Goal: Task Accomplishment & Management: Use online tool/utility

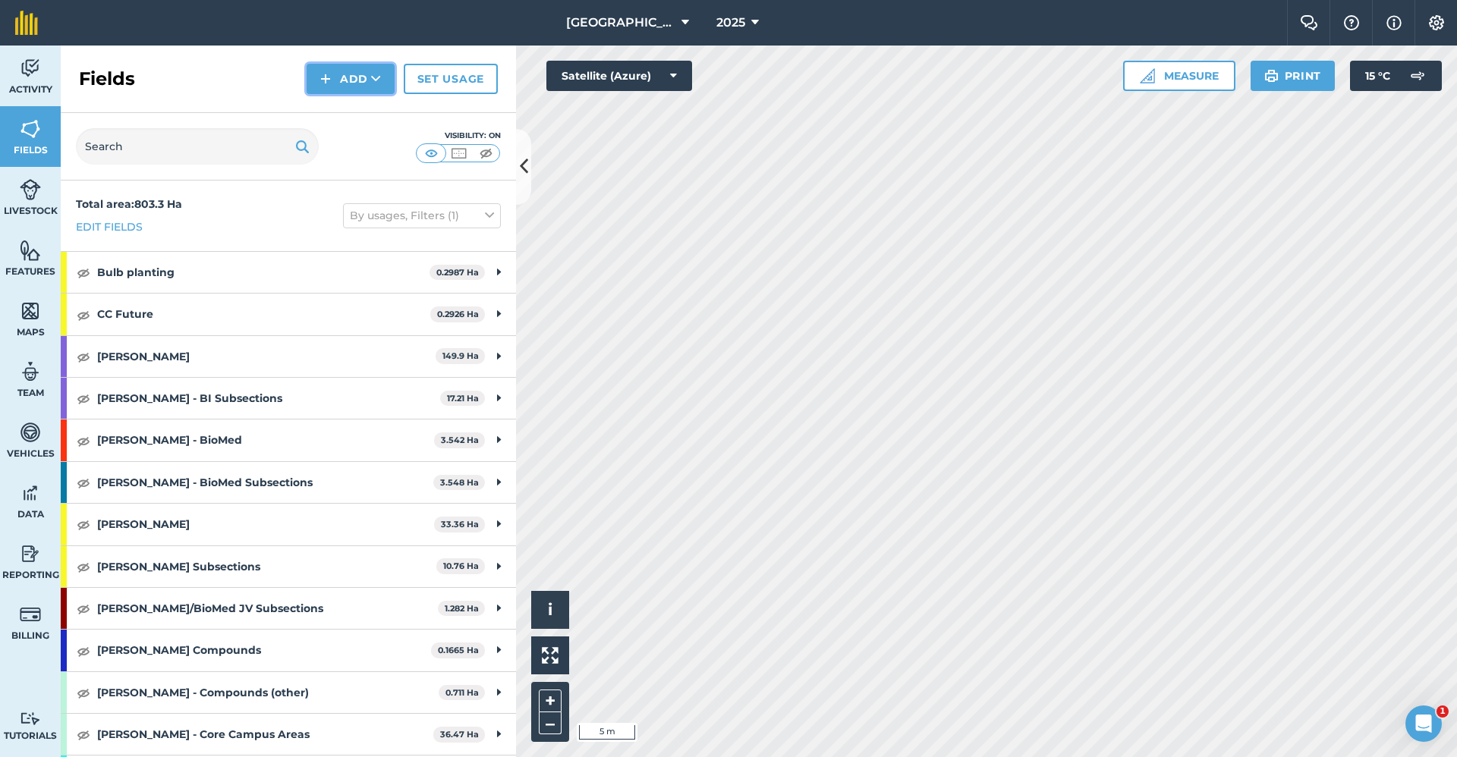
click at [373, 80] on icon at bounding box center [376, 78] width 10 height 15
click at [365, 113] on link "Draw" at bounding box center [350, 112] width 83 height 33
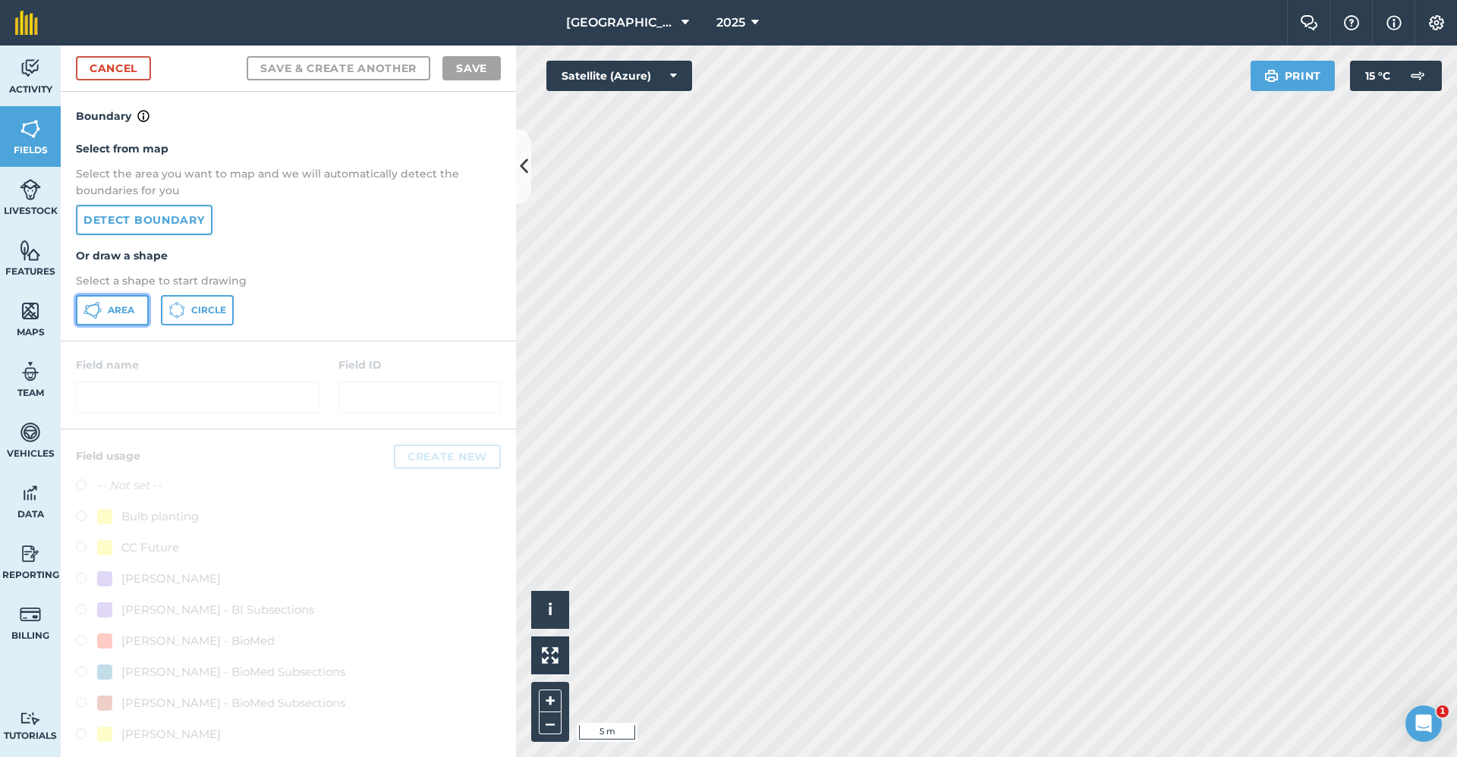
click at [143, 316] on button "Area" at bounding box center [112, 310] width 73 height 30
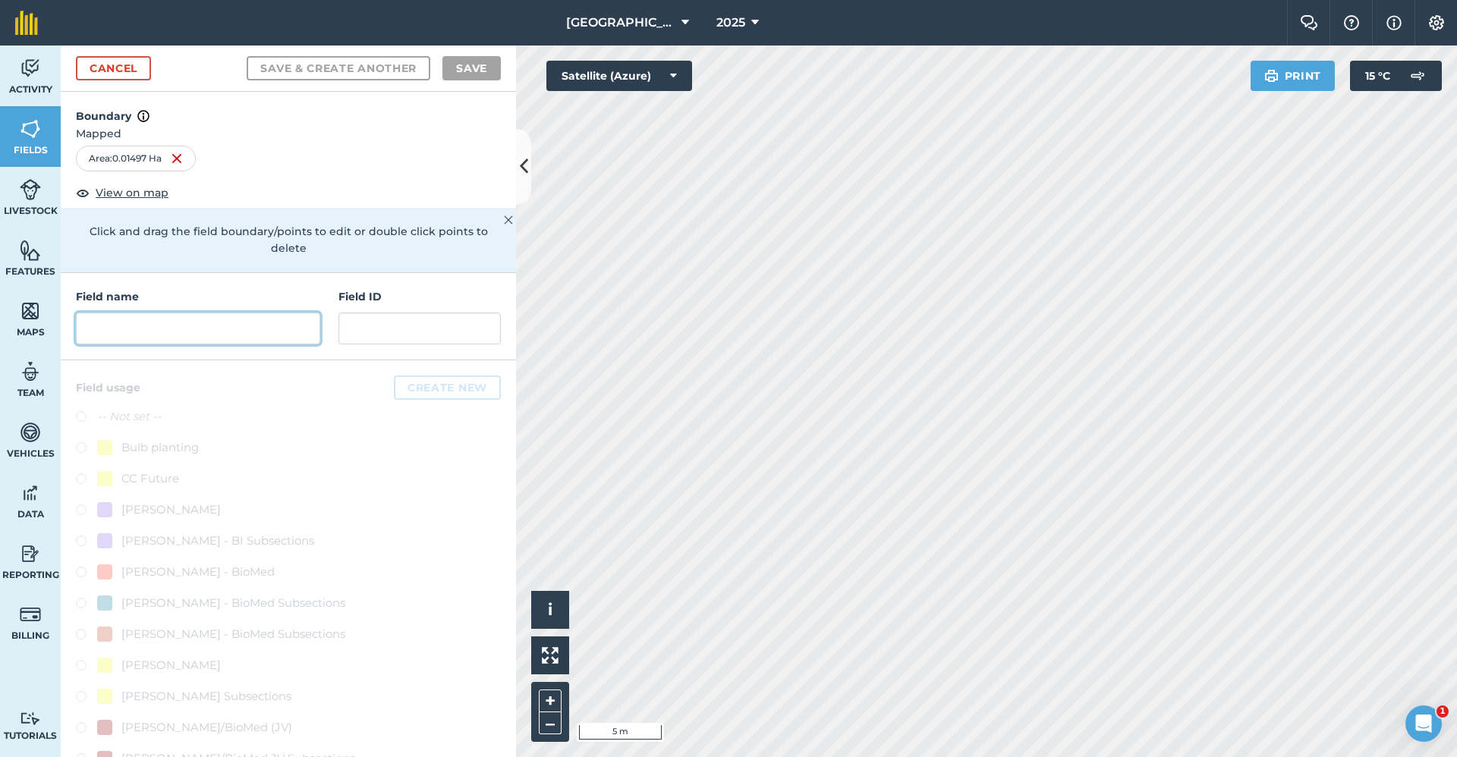
click at [219, 335] on input "text" at bounding box center [198, 329] width 244 height 32
click at [209, 331] on input "text" at bounding box center [198, 329] width 244 height 32
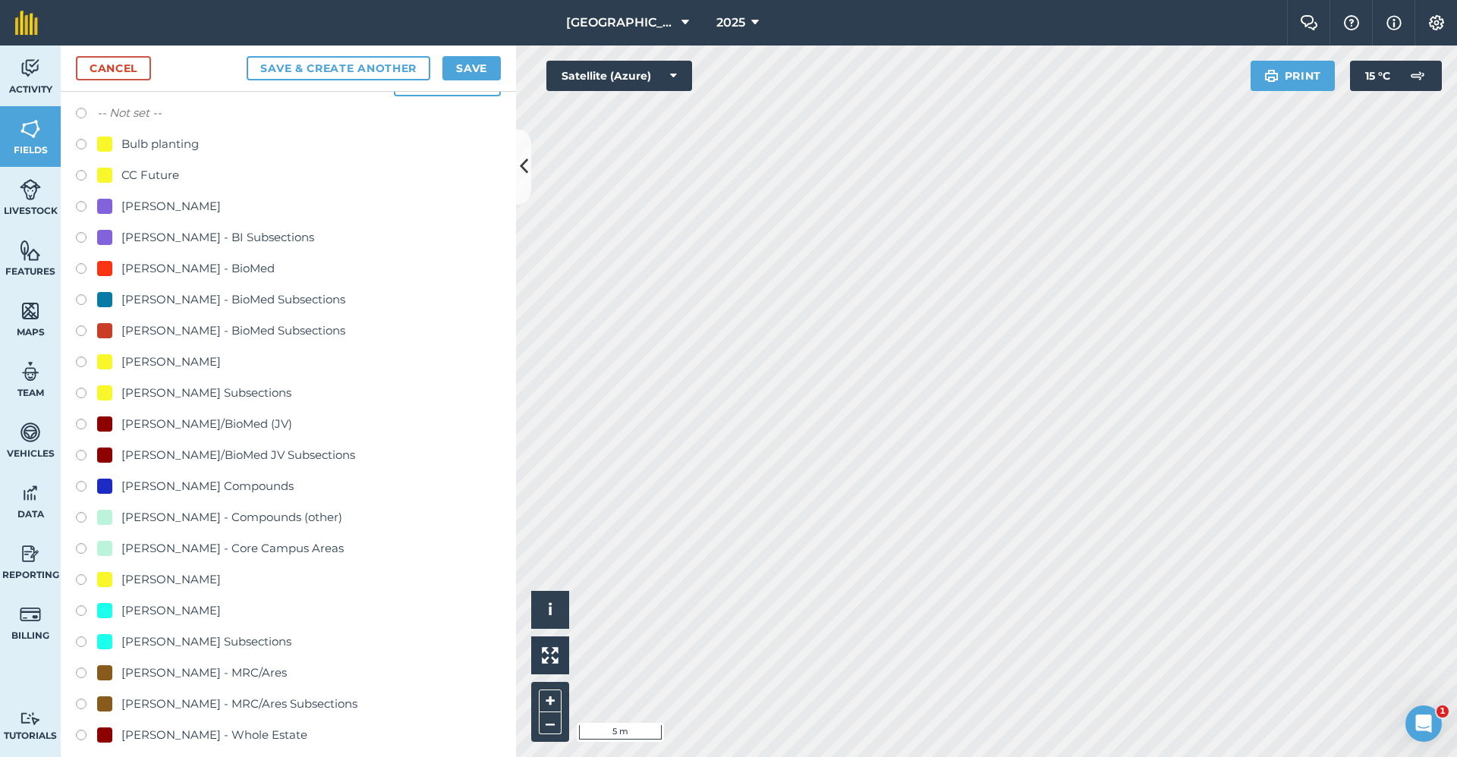
scroll to position [759, 0]
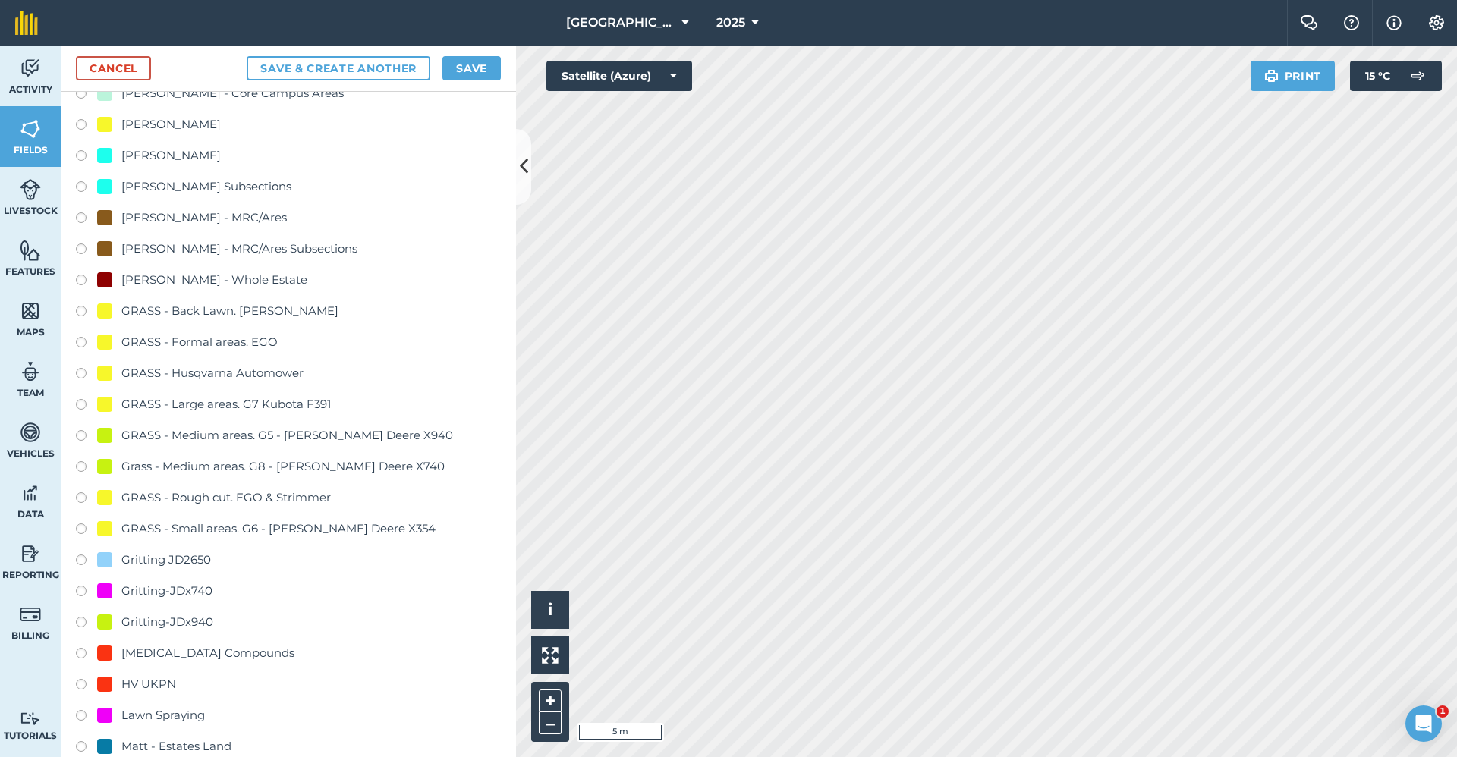
type input "Gritting-x740"
click at [194, 595] on div "Gritting-JDx740" at bounding box center [166, 591] width 91 height 18
radio input "true"
click at [465, 73] on button "Save" at bounding box center [471, 68] width 58 height 24
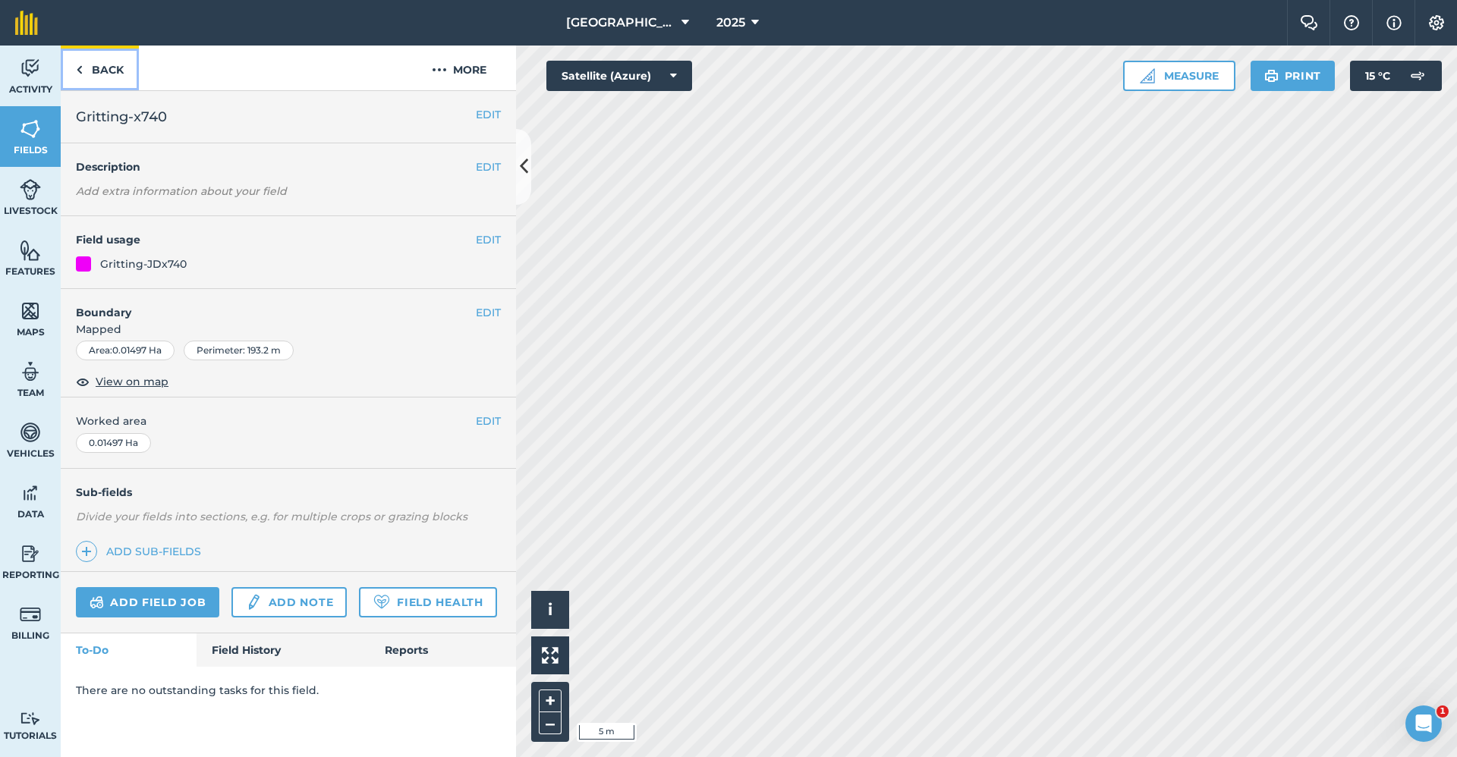
click at [113, 68] on link "Back" at bounding box center [100, 68] width 78 height 45
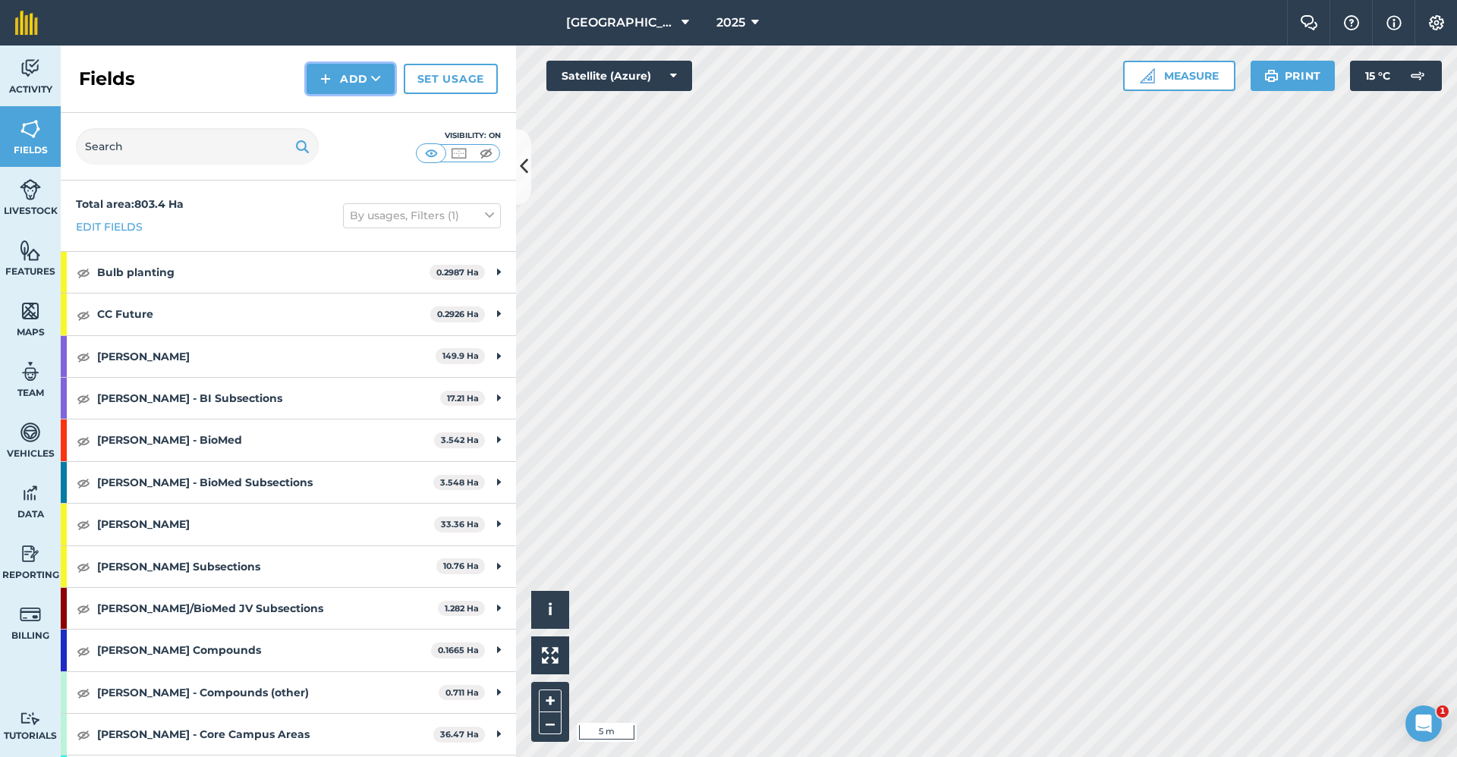
click at [338, 85] on button "Add" at bounding box center [351, 79] width 88 height 30
click at [336, 121] on link "Draw" at bounding box center [350, 112] width 83 height 33
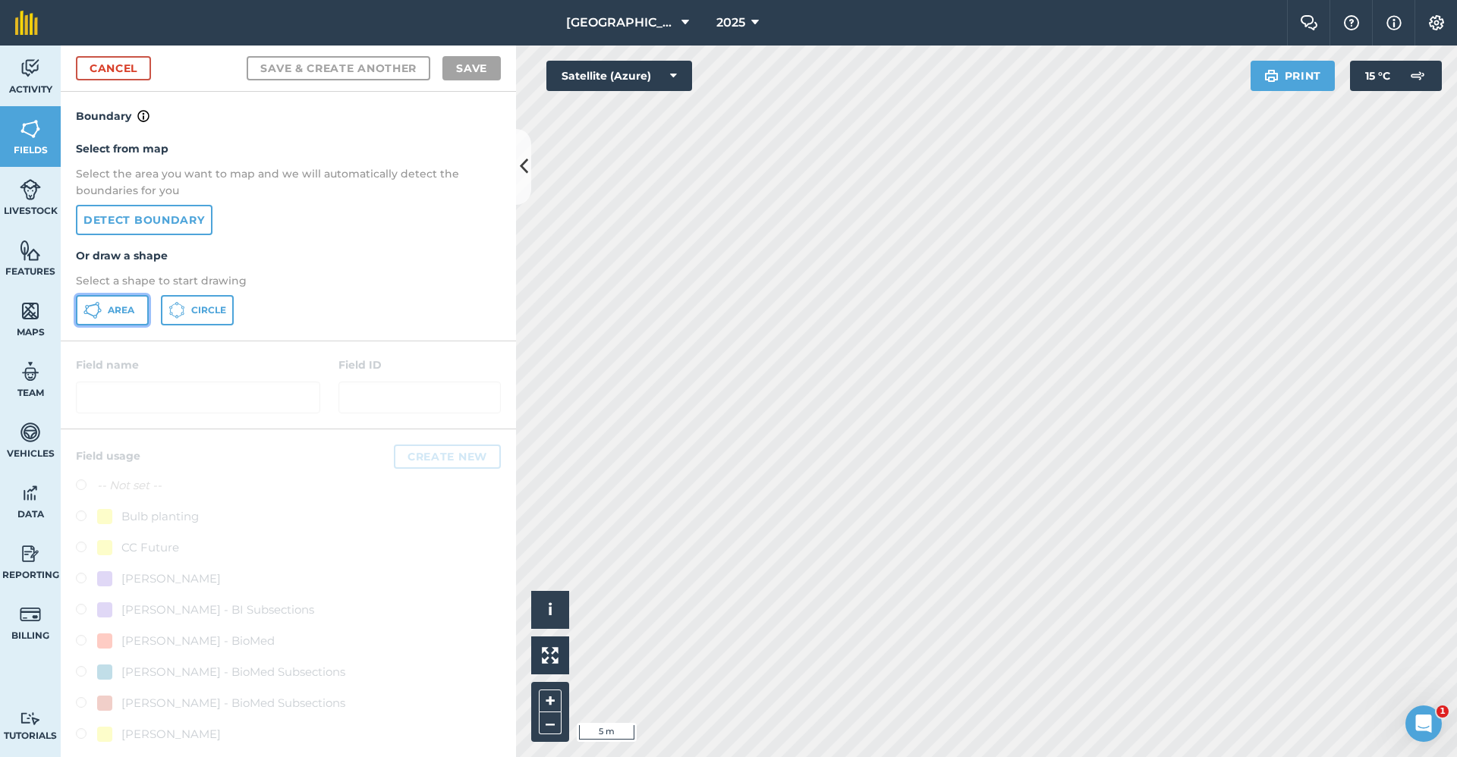
click at [116, 307] on span "Area" at bounding box center [121, 310] width 27 height 12
